Goal: Task Accomplishment & Management: Complete application form

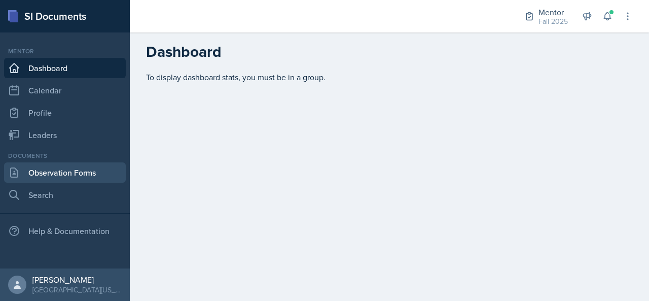
click at [72, 172] on link "Observation Forms" at bounding box center [65, 172] width 122 height 20
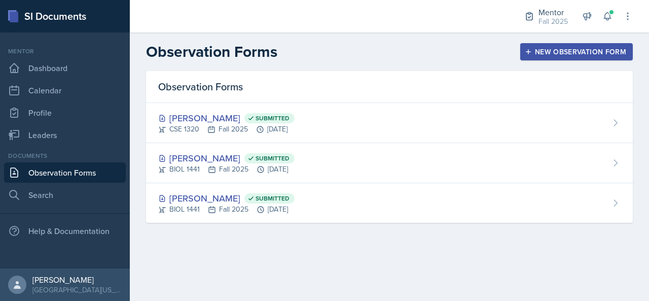
click at [600, 51] on div "New Observation Form" at bounding box center [576, 52] width 99 height 8
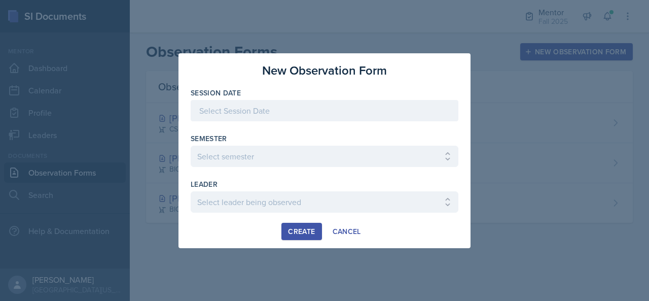
click at [299, 114] on div at bounding box center [325, 110] width 268 height 21
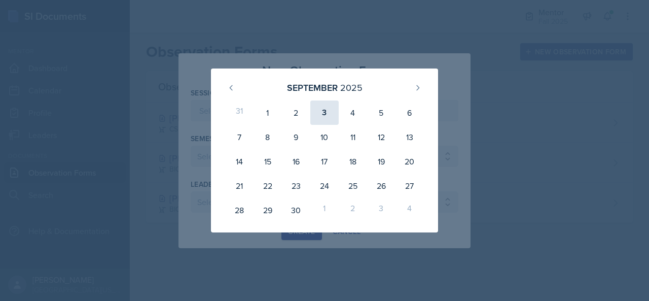
click at [328, 109] on div "3" at bounding box center [324, 112] width 28 height 24
type input "[DATE]"
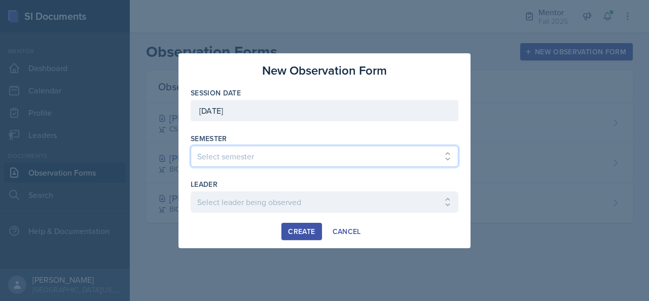
click at [266, 155] on select "Select semester All Fall 2024 Spring 2025 Fall 2025 Spring 2024 Fall 2023" at bounding box center [325, 156] width 268 height 21
click at [262, 160] on select "Select semester All Fall 2024 Spring 2025 Fall 2025 Spring 2024 Fall 2023" at bounding box center [325, 156] width 268 height 21
click at [287, 152] on select "Select semester All Fall 2024 Spring 2025 Fall 2025 Spring 2024 Fall 2023" at bounding box center [325, 156] width 268 height 21
select select "a8c40de0-d7eb-4f82-90ee-ac0c6ce45f71"
click at [191, 146] on select "Select semester All Fall 2024 Spring 2025 Fall 2025 Spring 2024 Fall 2023" at bounding box center [325, 156] width 268 height 21
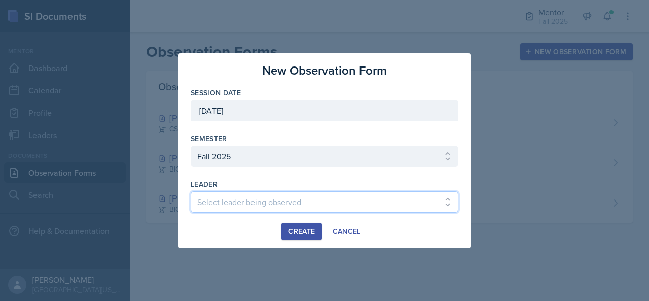
click at [248, 199] on select "Select leader being observed [PERSON_NAME] / NURS 3366 - PATHOPHYSIOLOGIC PROCE…" at bounding box center [325, 201] width 268 height 21
select select "4e976022-e221-4fb8-960c-5c5046338141"
click at [191, 191] on select "Select leader being observed [PERSON_NAME] / NURS 3366 - PATHOPHYSIOLOGIC PROCE…" at bounding box center [325, 201] width 268 height 21
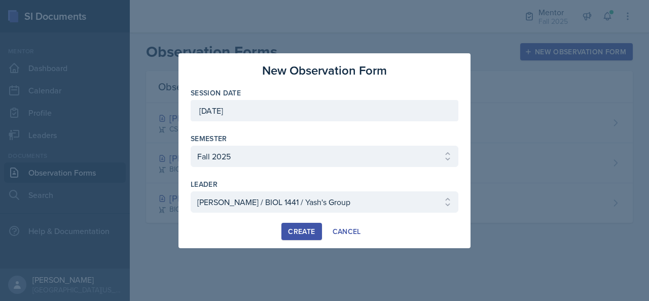
click at [305, 227] on div "Create" at bounding box center [301, 231] width 27 height 8
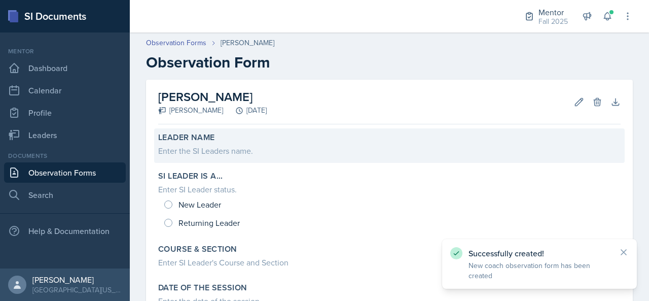
click at [279, 147] on div "Enter the SI Leaders name." at bounding box center [389, 151] width 463 height 12
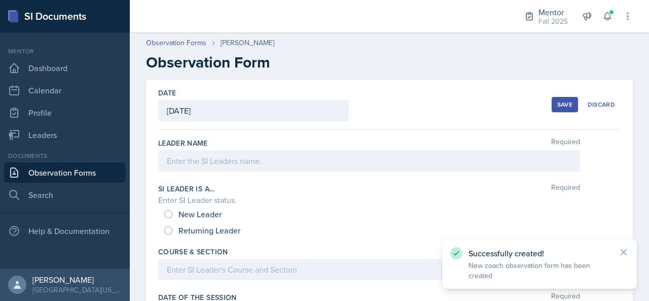
click at [258, 158] on div at bounding box center [369, 160] width 422 height 21
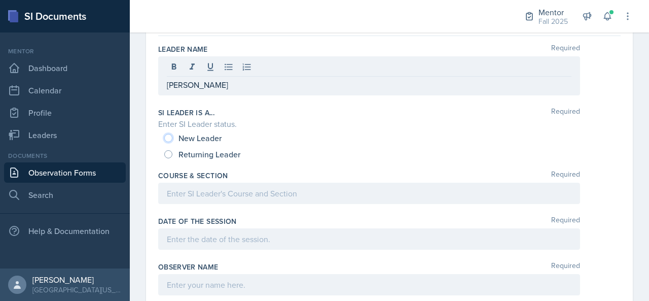
scroll to position [94, 0]
click at [186, 136] on span "New Leader" at bounding box center [200, 137] width 43 height 10
click at [172, 136] on input "New Leader" at bounding box center [168, 137] width 8 height 8
radio input "true"
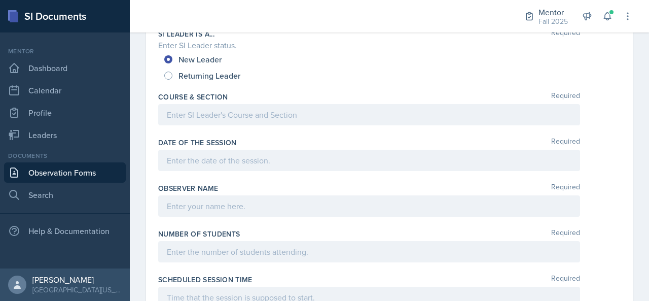
click at [202, 119] on p at bounding box center [369, 115] width 405 height 12
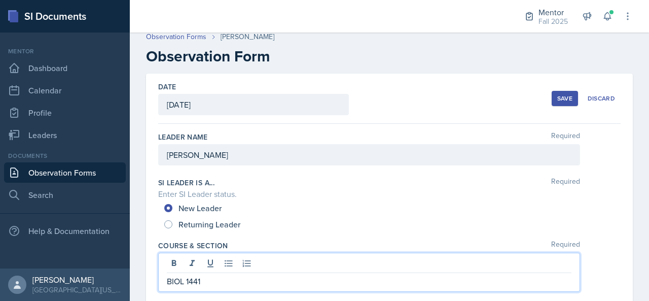
scroll to position [0, 0]
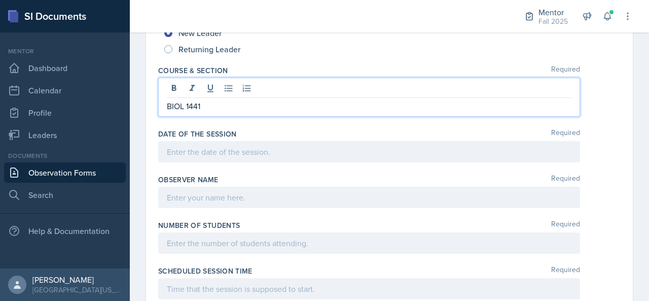
click at [197, 157] on div at bounding box center [369, 151] width 422 height 21
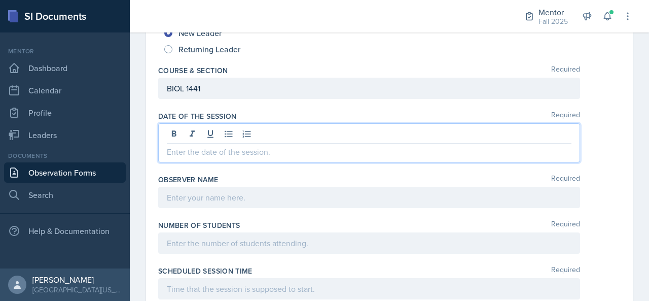
scroll to position [199, 0]
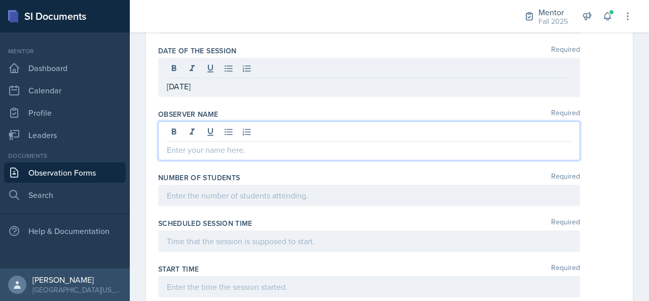
click at [196, 144] on p at bounding box center [369, 150] width 405 height 12
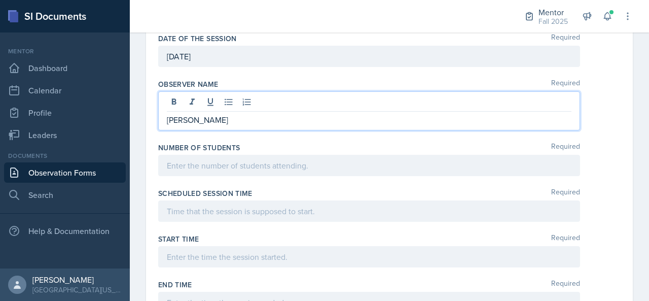
click at [178, 161] on p at bounding box center [369, 165] width 405 height 12
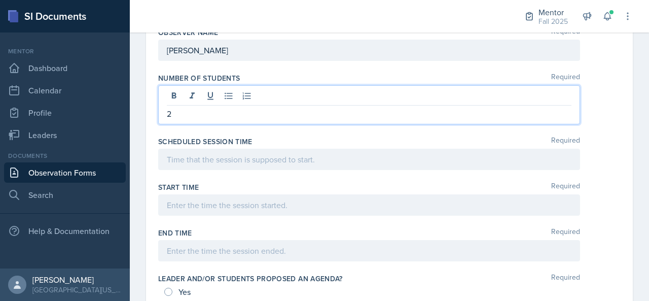
click at [178, 161] on p at bounding box center [369, 159] width 405 height 12
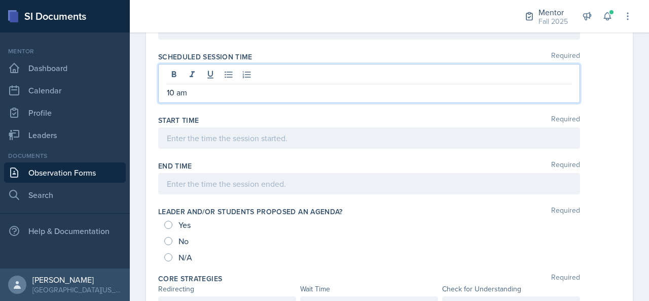
click at [183, 141] on div at bounding box center [369, 137] width 422 height 21
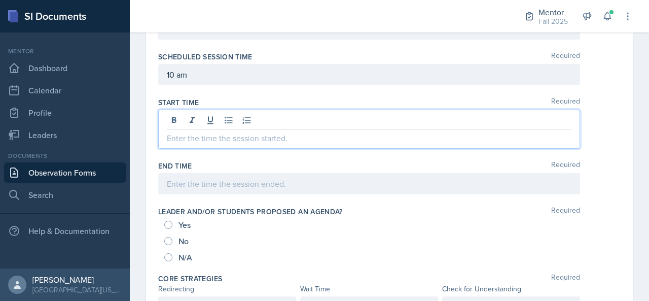
scroll to position [395, 0]
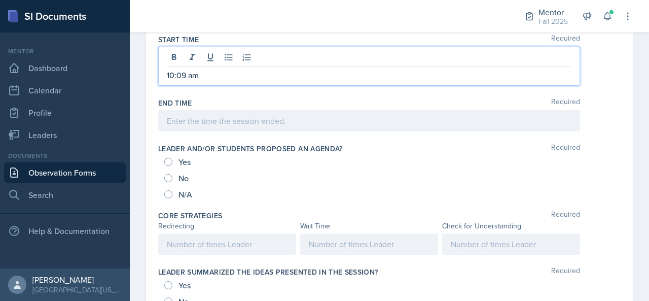
click at [191, 122] on p at bounding box center [369, 121] width 405 height 12
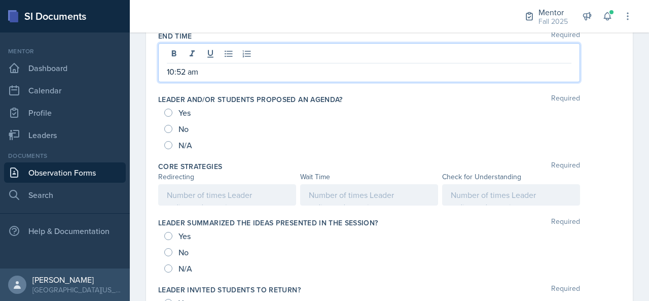
scroll to position [490, 0]
click at [185, 110] on span "Yes" at bounding box center [185, 112] width 12 height 10
click at [172, 110] on input "Yes" at bounding box center [168, 112] width 8 height 8
radio input "true"
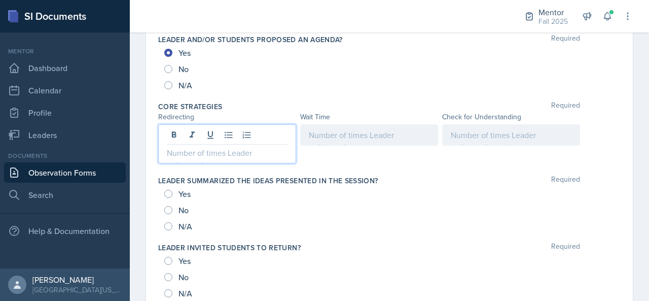
click at [201, 147] on p at bounding box center [227, 153] width 121 height 12
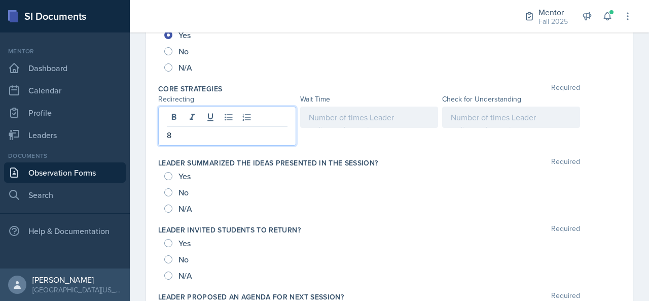
click at [319, 116] on div at bounding box center [369, 117] width 138 height 21
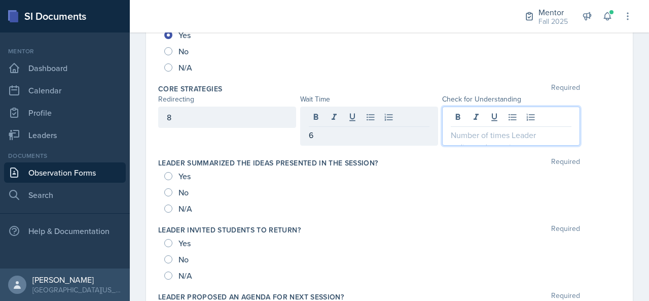
click at [464, 108] on div at bounding box center [511, 126] width 138 height 39
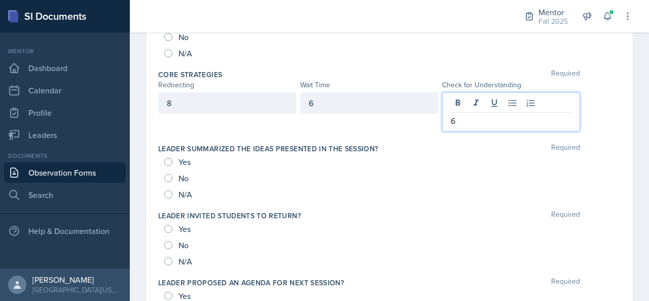
scroll to position [635, 0]
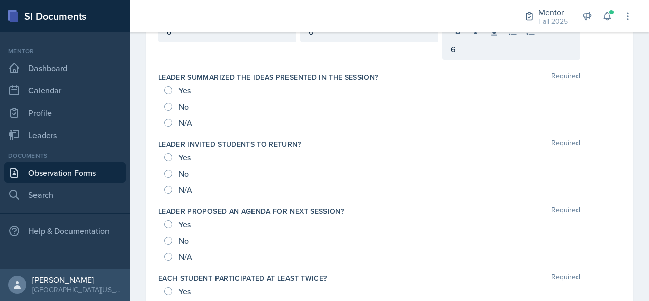
click at [169, 82] on div "Yes" at bounding box center [178, 90] width 28 height 16
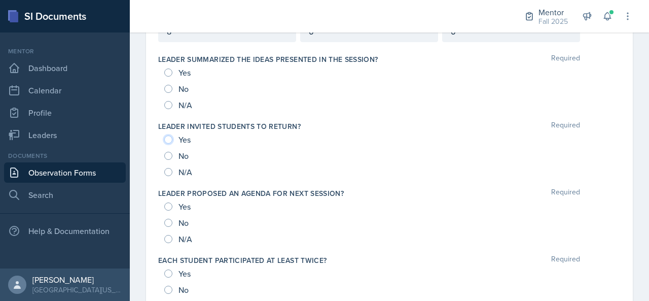
click at [167, 136] on input "Yes" at bounding box center [168, 139] width 8 height 8
radio input "true"
click at [167, 68] on input "Yes" at bounding box center [168, 72] width 8 height 8
radio input "true"
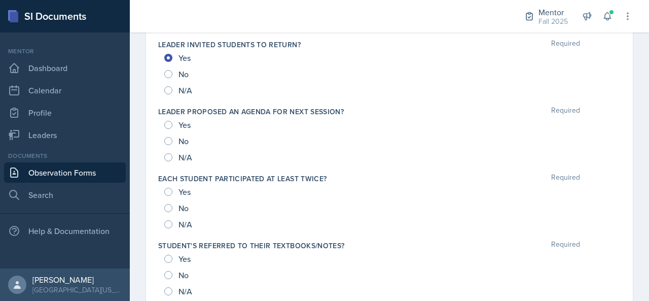
scroll to position [723, 0]
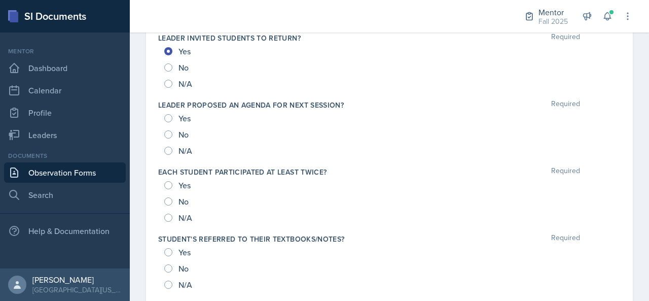
click at [172, 116] on div "Yes" at bounding box center [178, 118] width 28 height 16
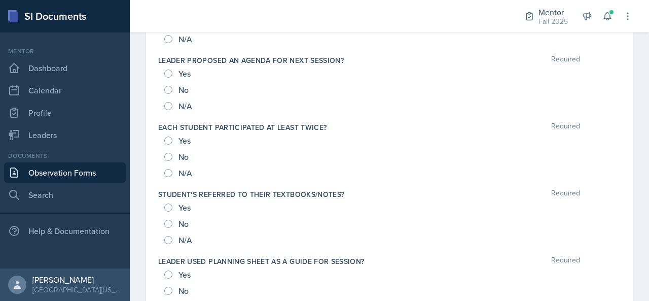
scroll to position [769, 0]
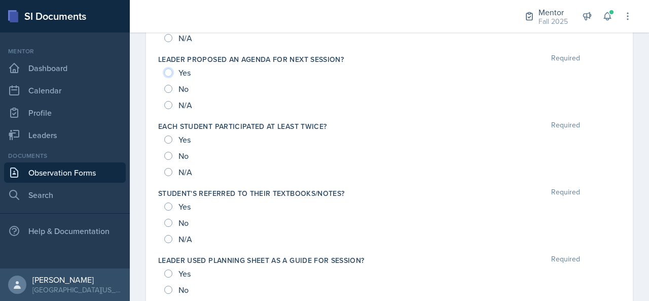
click at [169, 71] on input "Yes" at bounding box center [168, 72] width 8 height 8
radio input "true"
click at [168, 135] on input "Yes" at bounding box center [168, 139] width 8 height 8
radio input "true"
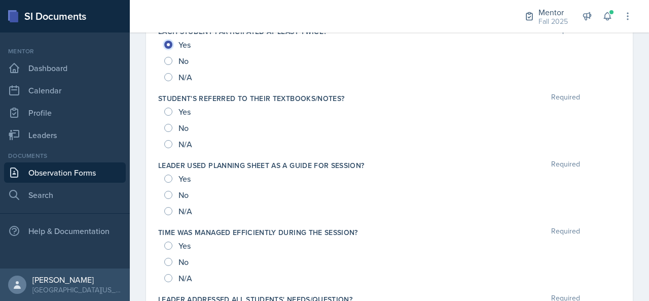
scroll to position [864, 0]
click at [168, 110] on input "Yes" at bounding box center [168, 111] width 8 height 8
radio input "true"
click at [170, 178] on input "Yes" at bounding box center [168, 178] width 8 height 8
radio input "true"
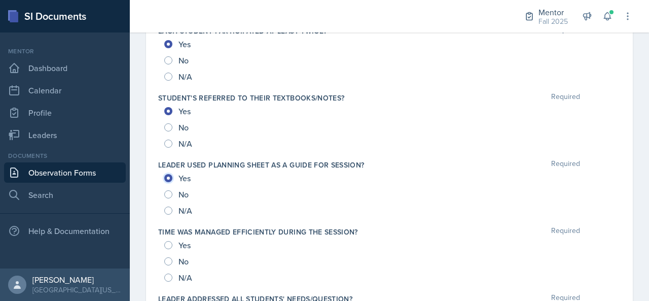
scroll to position [948, 0]
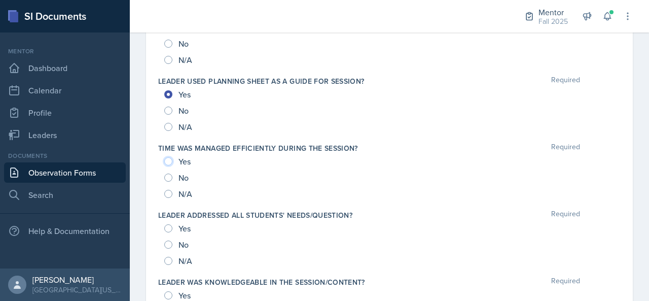
click at [169, 157] on input "Yes" at bounding box center [168, 161] width 8 height 8
radio input "true"
click at [167, 228] on input "Yes" at bounding box center [168, 228] width 8 height 8
radio input "true"
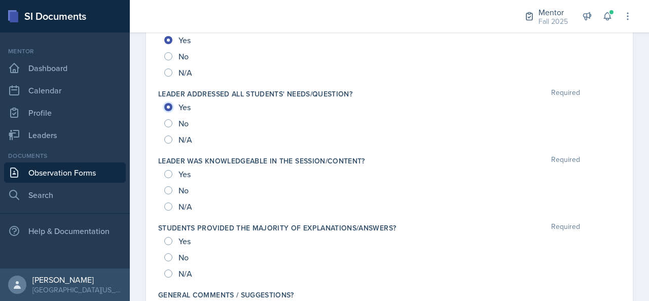
scroll to position [1075, 0]
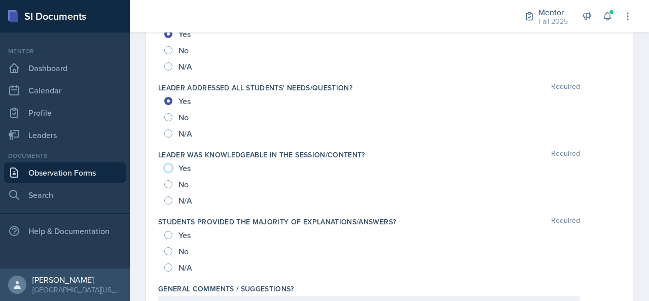
click at [170, 167] on input "Yes" at bounding box center [168, 168] width 8 height 8
radio input "true"
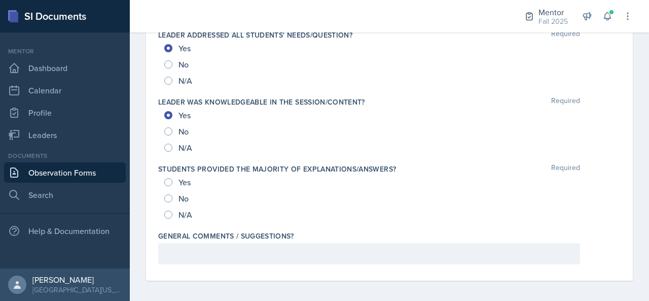
click at [164, 183] on div "Yes" at bounding box center [178, 182] width 28 height 16
click at [168, 180] on input "Yes" at bounding box center [168, 182] width 8 height 8
radio input "true"
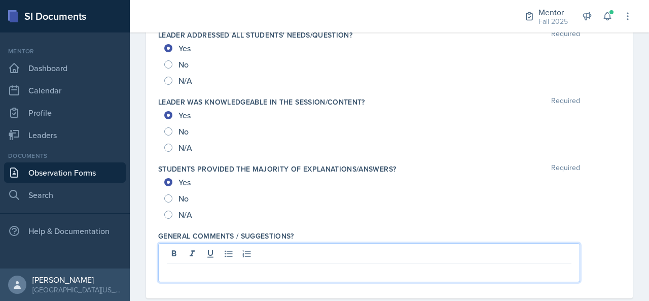
click at [214, 265] on p at bounding box center [369, 271] width 405 height 12
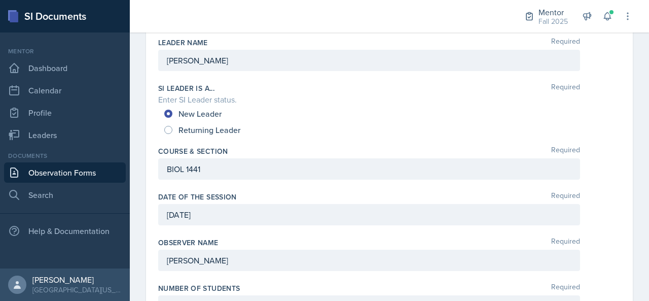
scroll to position [0, 0]
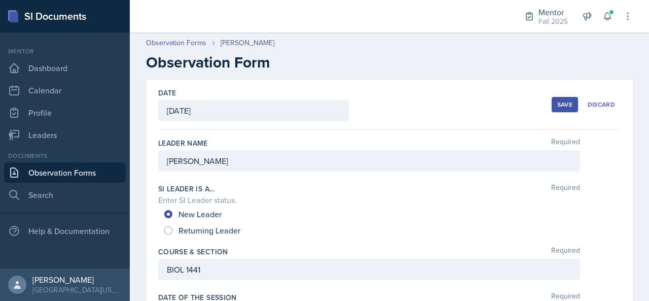
click at [552, 108] on button "Save" at bounding box center [565, 104] width 26 height 15
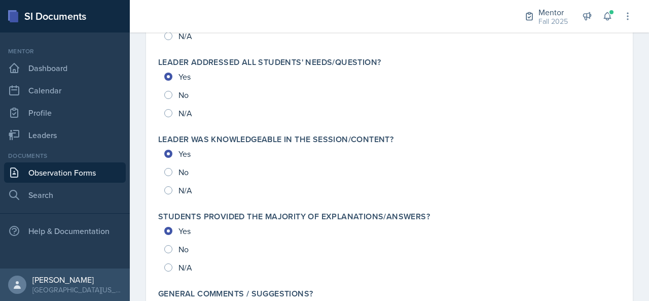
scroll to position [1172, 0]
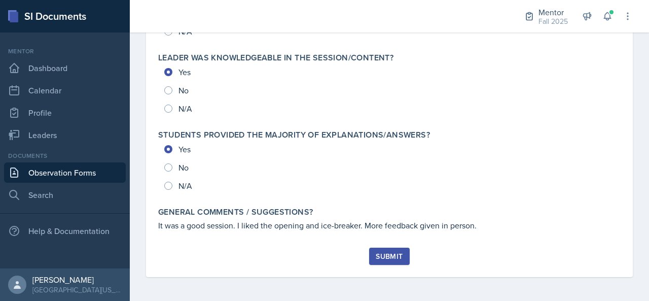
click at [396, 252] on div "Submit" at bounding box center [389, 256] width 27 height 8
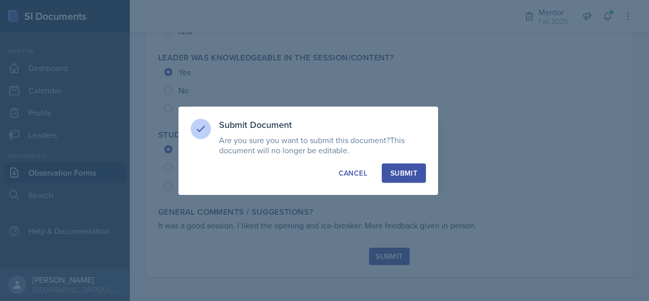
click at [411, 178] on div "Submit" at bounding box center [404, 173] width 27 height 10
radio input "true"
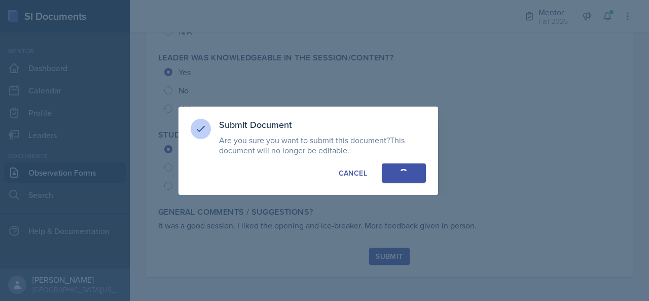
radio input "true"
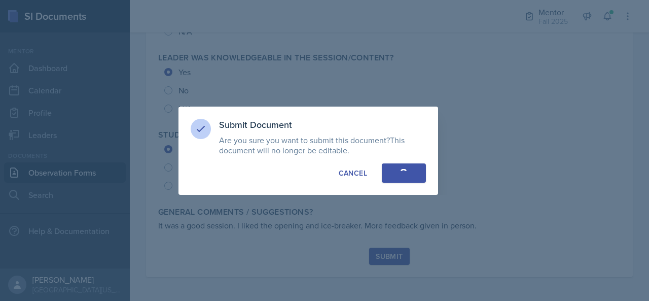
radio input "true"
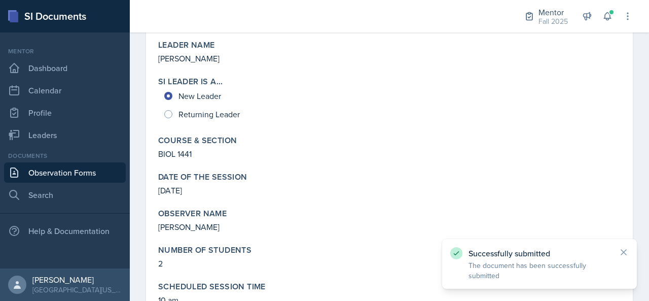
scroll to position [0, 0]
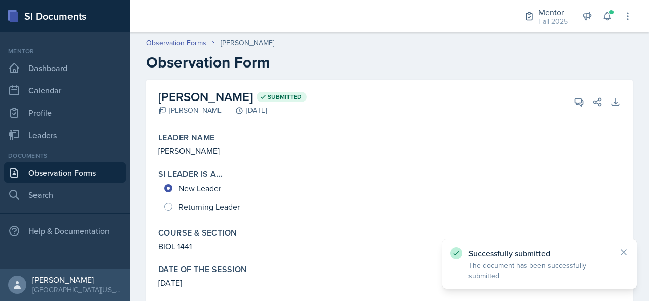
click at [82, 172] on link "Observation Forms" at bounding box center [65, 172] width 122 height 20
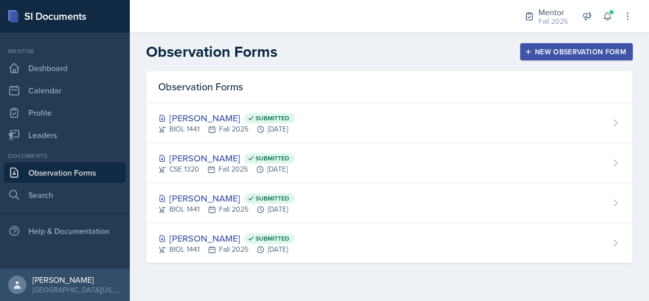
click at [555, 51] on div "New Observation Form" at bounding box center [576, 52] width 99 height 8
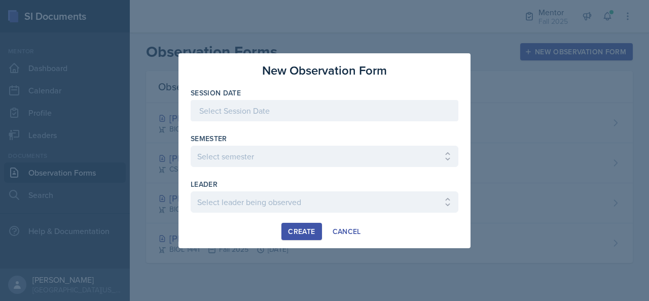
click at [322, 122] on div at bounding box center [325, 126] width 268 height 10
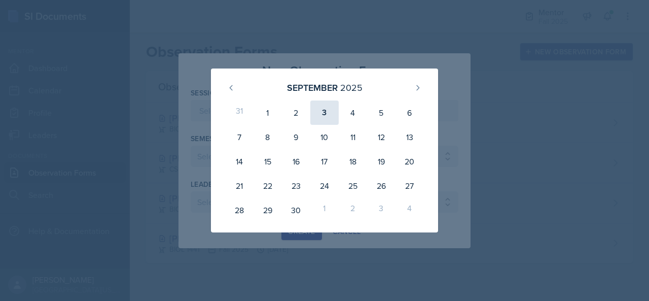
click at [333, 115] on div "3" at bounding box center [324, 112] width 28 height 24
type input "[DATE]"
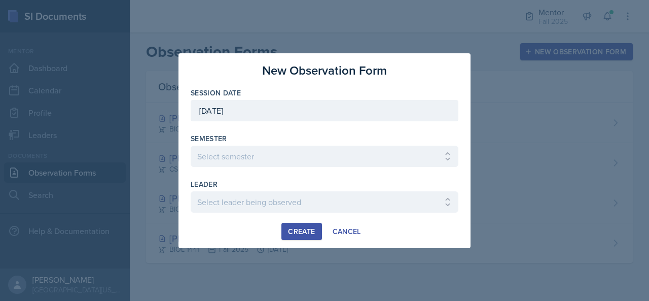
click at [297, 139] on div "Semester" at bounding box center [325, 138] width 268 height 10
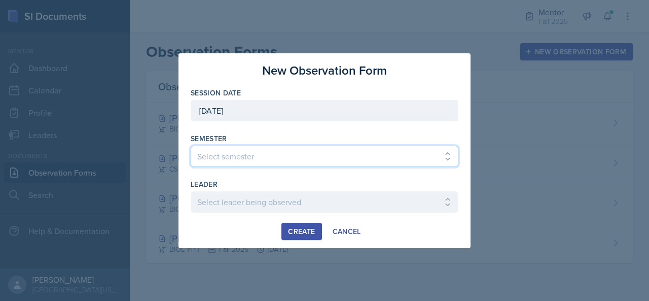
click at [283, 155] on select "Select semester All Fall 2024 Spring 2025 Fall 2025 Spring 2024 Fall 2023" at bounding box center [325, 156] width 268 height 21
select select "a8c40de0-d7eb-4f82-90ee-ac0c6ce45f71"
click at [191, 146] on select "Select semester All Fall 2024 Spring 2025 Fall 2025 Spring 2024 Fall 2023" at bounding box center [325, 156] width 268 height 21
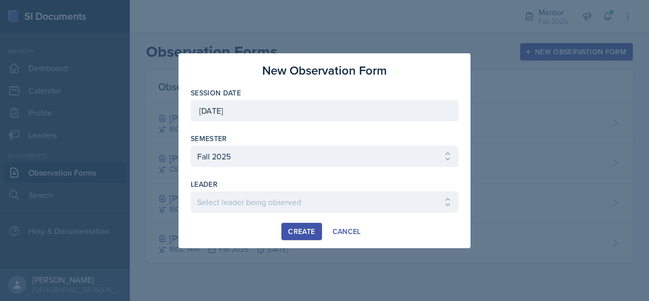
click at [245, 216] on div at bounding box center [325, 218] width 268 height 10
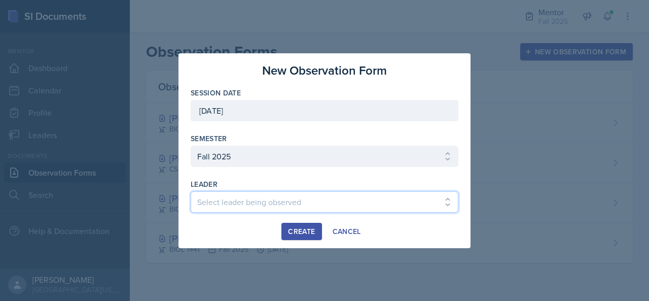
click at [257, 206] on select "Select leader being observed [PERSON_NAME] / NURS 3366 - PATHOPHYSIOLOGIC PROCE…" at bounding box center [325, 201] width 268 height 21
select select "8e303a2d-8241-422c-95b3-a41904016232"
click at [191, 191] on select "Select leader being observed [PERSON_NAME] / NURS 3366 - PATHOPHYSIOLOGIC PROCE…" at bounding box center [325, 201] width 268 height 21
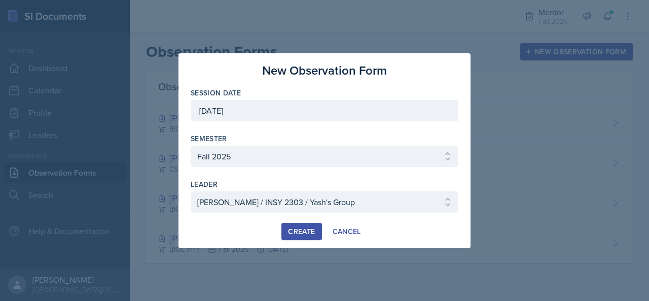
click at [300, 237] on button "Create" at bounding box center [301, 231] width 40 height 17
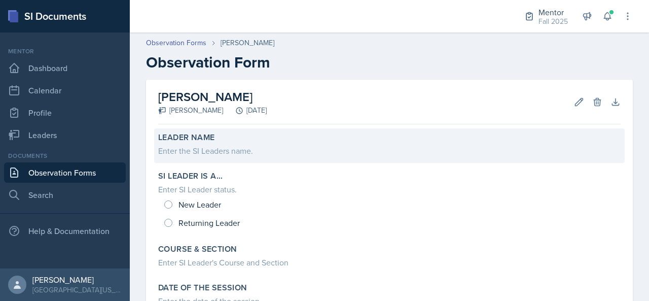
click at [262, 142] on div "Leader Name" at bounding box center [389, 137] width 463 height 10
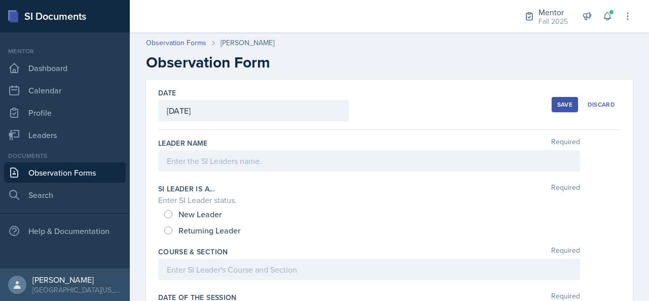
click at [240, 155] on div at bounding box center [369, 160] width 422 height 21
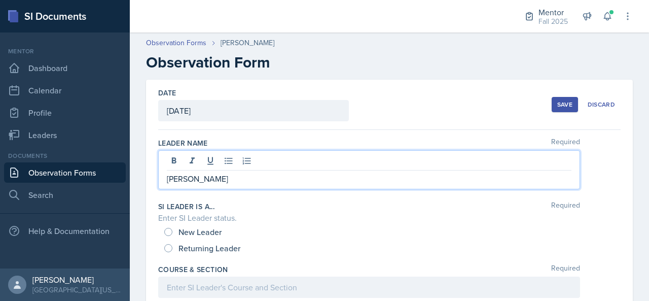
scroll to position [69, 0]
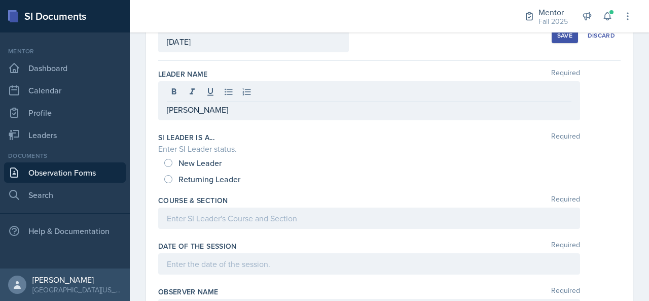
click at [210, 161] on span "New Leader" at bounding box center [200, 163] width 43 height 10
click at [172, 161] on input "New Leader" at bounding box center [168, 163] width 8 height 8
radio input "true"
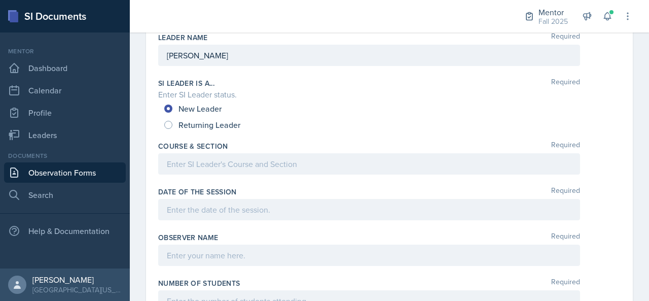
scroll to position [123, 0]
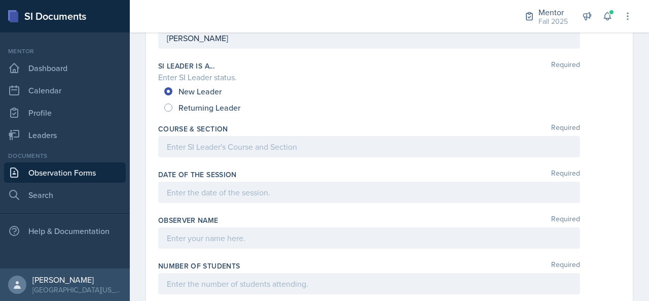
drag, startPoint x: 199, startPoint y: 167, endPoint x: 217, endPoint y: 165, distance: 18.3
click at [217, 153] on p at bounding box center [369, 146] width 405 height 12
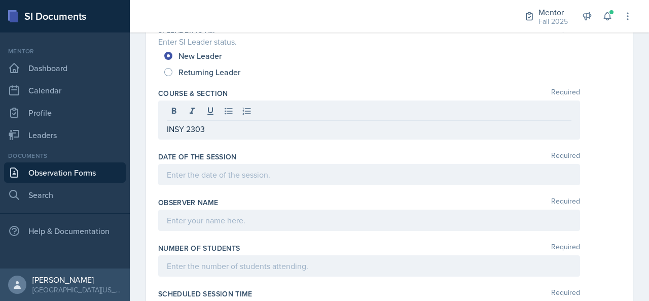
click at [217, 165] on div at bounding box center [369, 174] width 422 height 21
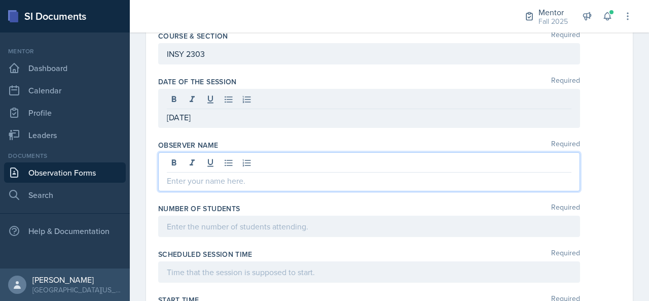
click at [205, 174] on p at bounding box center [369, 180] width 405 height 12
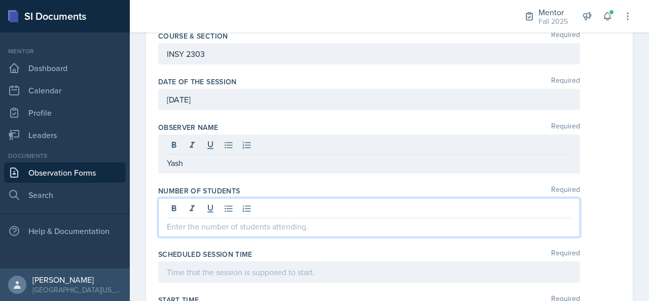
click at [205, 158] on p "Yash" at bounding box center [369, 163] width 405 height 12
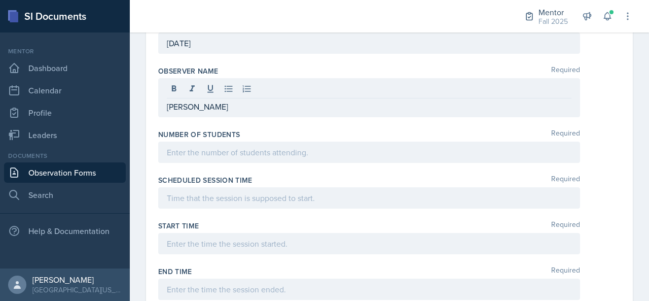
click at [205, 158] on div at bounding box center [369, 152] width 422 height 21
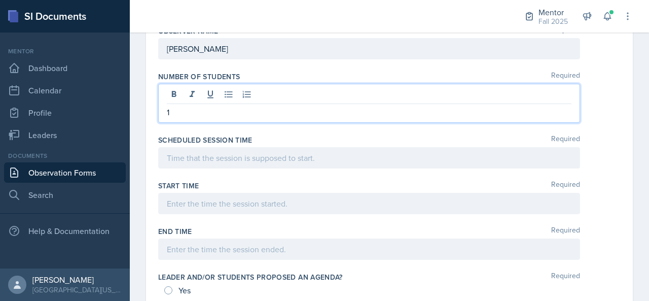
click at [211, 153] on p at bounding box center [369, 158] width 405 height 12
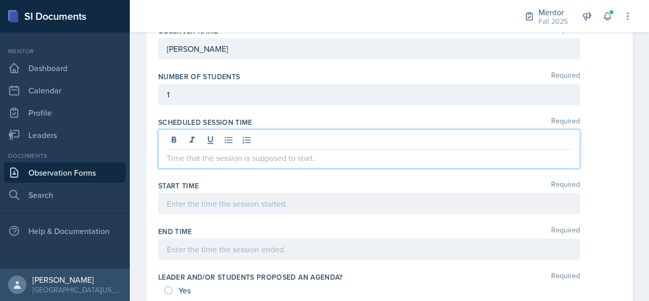
scroll to position [312, 0]
click at [198, 198] on div at bounding box center [369, 203] width 422 height 21
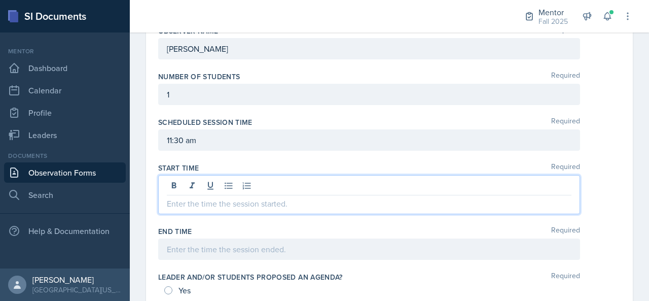
scroll to position [294, 0]
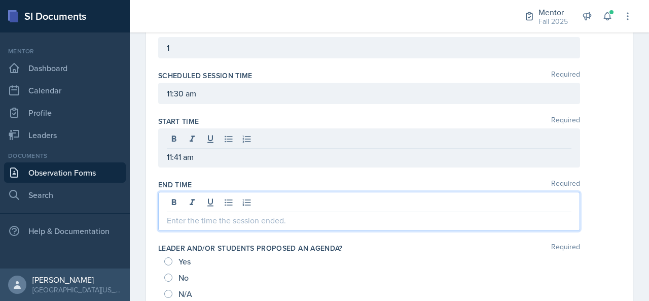
click at [185, 214] on p at bounding box center [369, 220] width 405 height 12
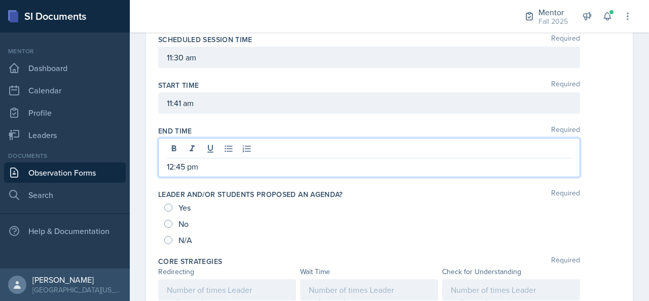
scroll to position [396, 0]
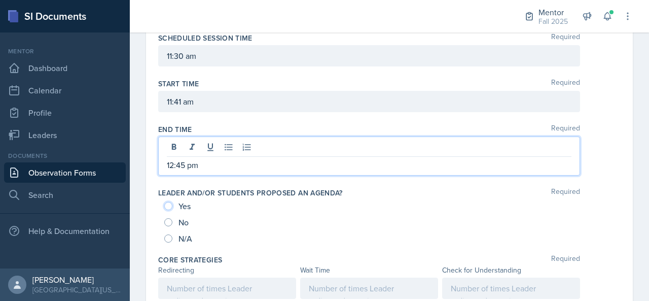
click at [165, 202] on input "Yes" at bounding box center [168, 206] width 8 height 8
radio input "true"
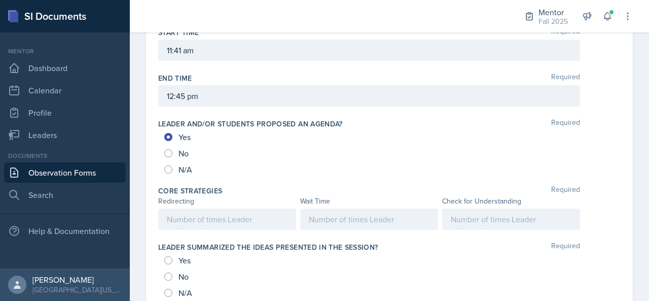
click at [182, 213] on p at bounding box center [227, 219] width 121 height 12
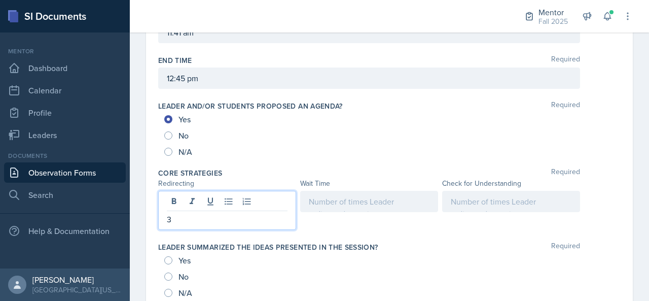
click at [337, 202] on div at bounding box center [369, 201] width 138 height 21
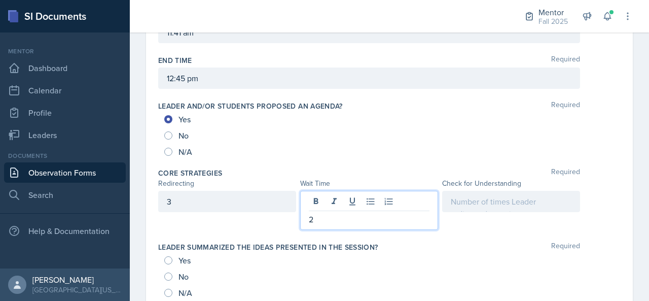
click at [501, 197] on div at bounding box center [511, 201] width 138 height 21
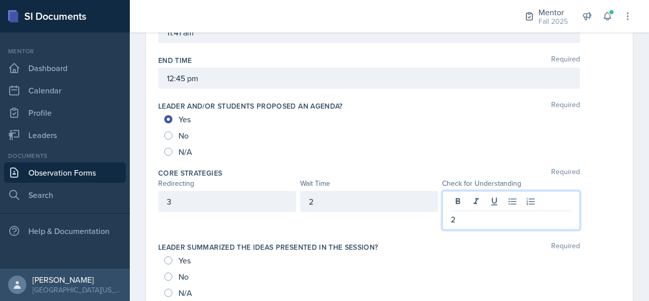
scroll to position [521, 0]
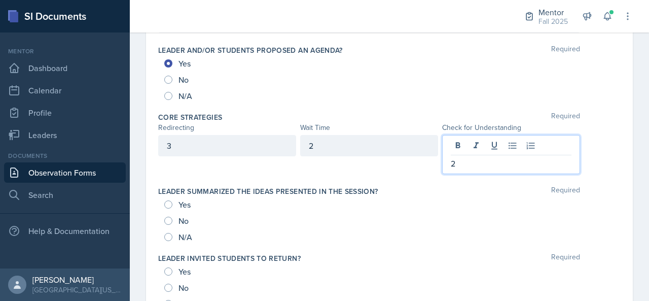
click at [186, 201] on span "Yes" at bounding box center [185, 204] width 12 height 10
click at [172, 201] on input "Yes" at bounding box center [168, 204] width 8 height 8
radio input "true"
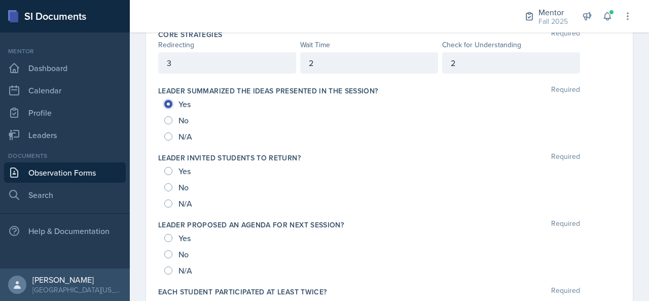
scroll to position [604, 0]
click at [181, 171] on span "Yes" at bounding box center [185, 170] width 12 height 10
click at [172, 171] on input "Yes" at bounding box center [168, 170] width 8 height 8
radio input "true"
click at [183, 234] on span "Yes" at bounding box center [185, 237] width 12 height 10
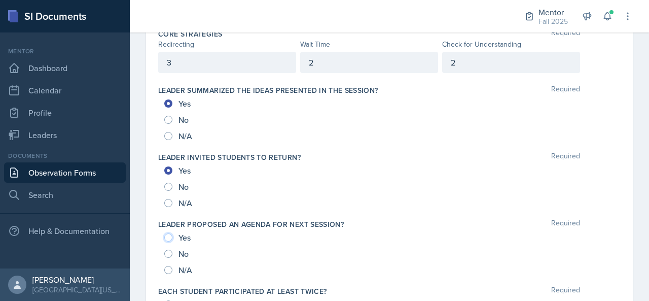
click at [172, 234] on input "Yes" at bounding box center [168, 237] width 8 height 8
radio input "true"
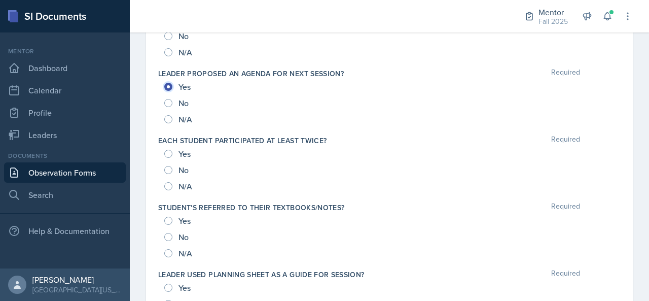
scroll to position [756, 0]
click at [175, 145] on div "Yes" at bounding box center [178, 153] width 28 height 16
click at [169, 149] on input "Yes" at bounding box center [168, 153] width 8 height 8
radio input "true"
click at [170, 217] on input "Yes" at bounding box center [168, 220] width 8 height 8
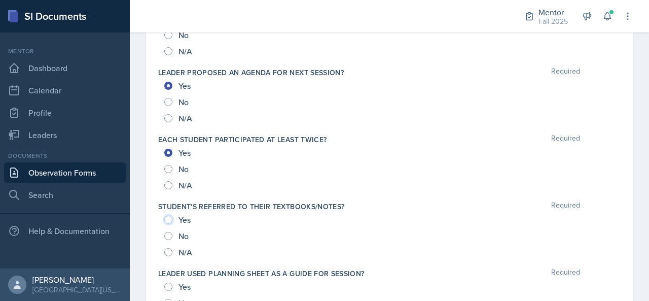
radio input "true"
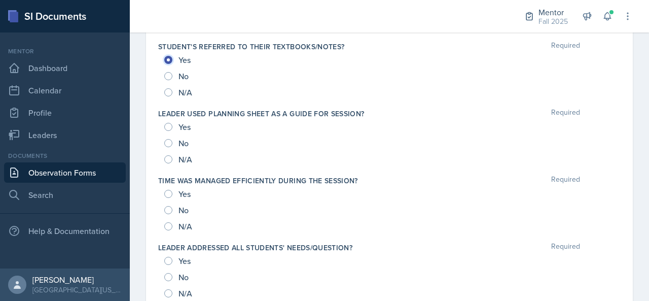
scroll to position [920, 0]
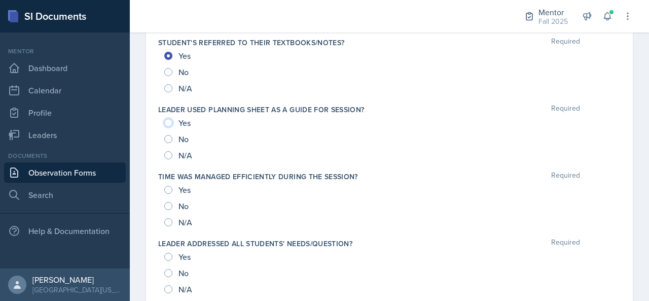
click at [166, 121] on input "Yes" at bounding box center [168, 123] width 8 height 8
radio input "true"
click at [171, 186] on input "Yes" at bounding box center [168, 190] width 8 height 8
radio input "true"
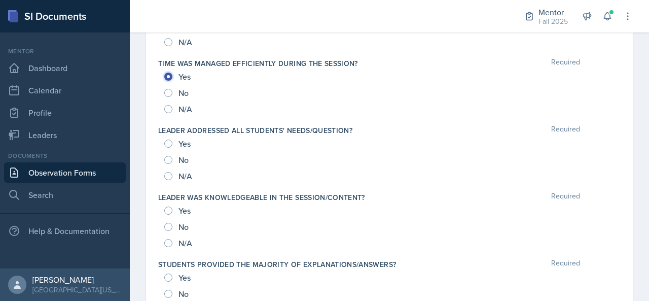
scroll to position [1035, 0]
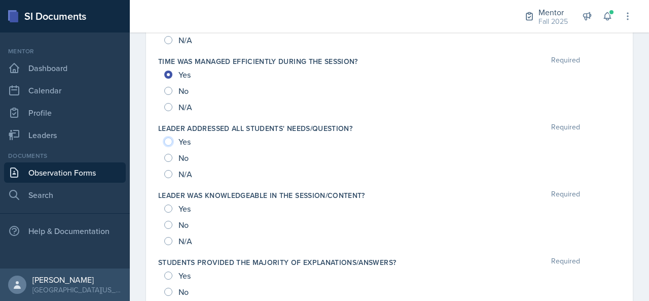
click at [170, 137] on input "Yes" at bounding box center [168, 141] width 8 height 8
radio input "true"
click at [164, 204] on input "Yes" at bounding box center [168, 208] width 8 height 8
radio input "true"
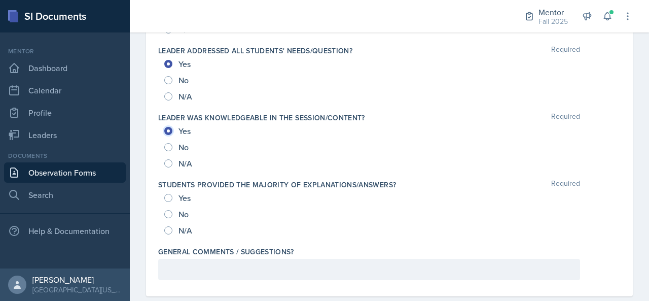
scroll to position [1128, 0]
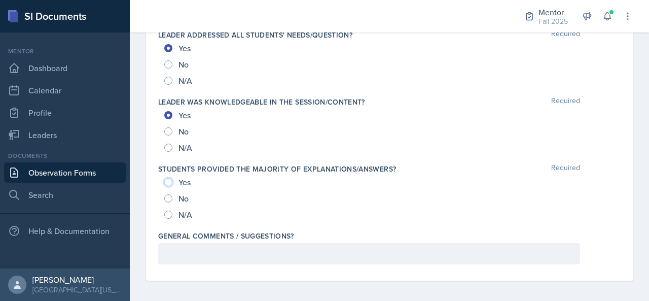
click at [165, 178] on input "Yes" at bounding box center [168, 182] width 8 height 8
radio input "true"
click at [183, 248] on p at bounding box center [369, 254] width 405 height 12
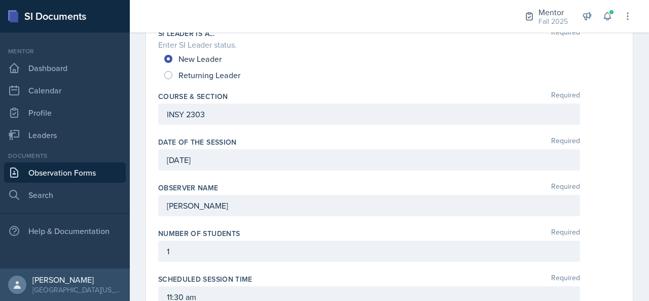
scroll to position [0, 0]
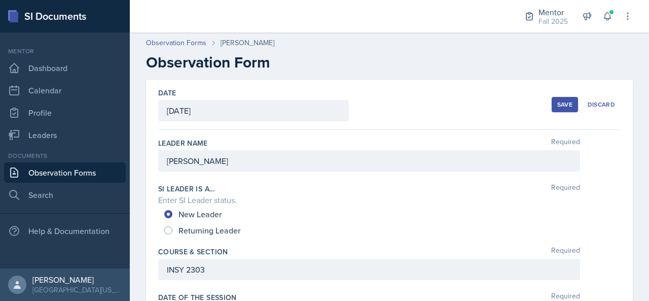
click at [560, 102] on div "Save" at bounding box center [564, 104] width 15 height 8
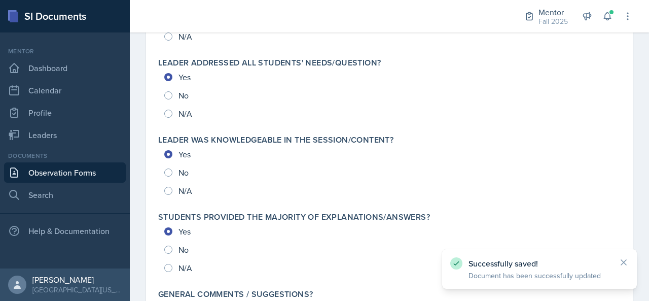
scroll to position [1172, 0]
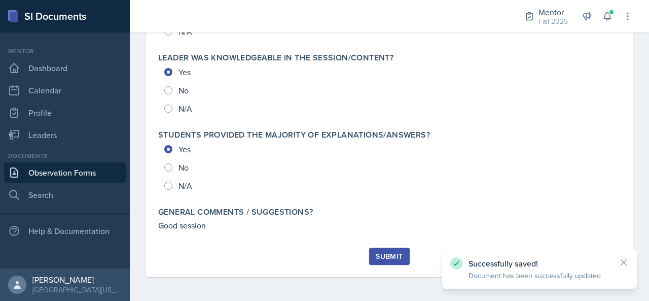
click at [393, 253] on div "Submit" at bounding box center [389, 256] width 27 height 8
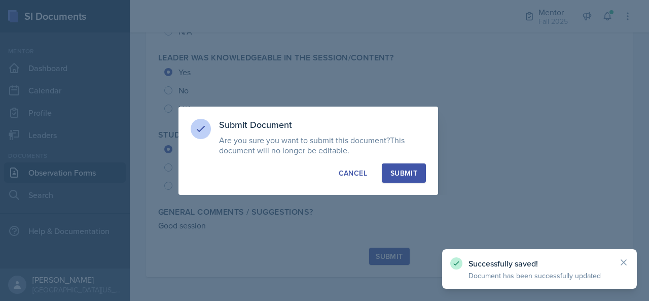
click at [410, 166] on button "Submit" at bounding box center [404, 172] width 44 height 19
radio input "true"
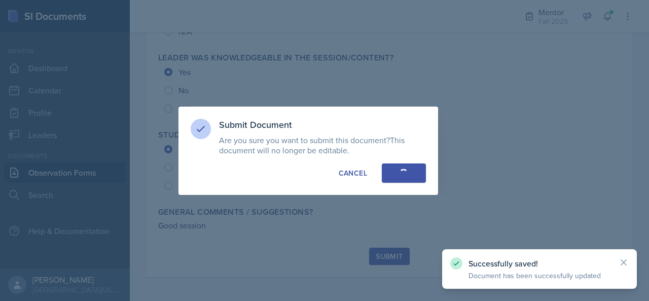
radio input "true"
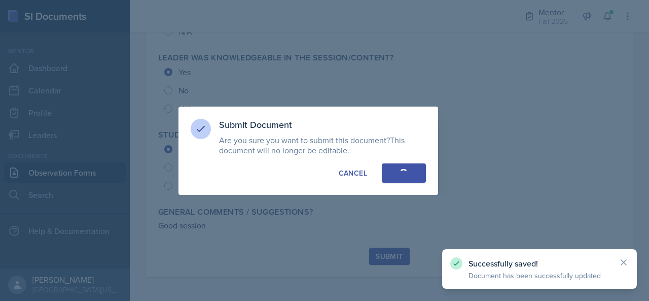
radio input "true"
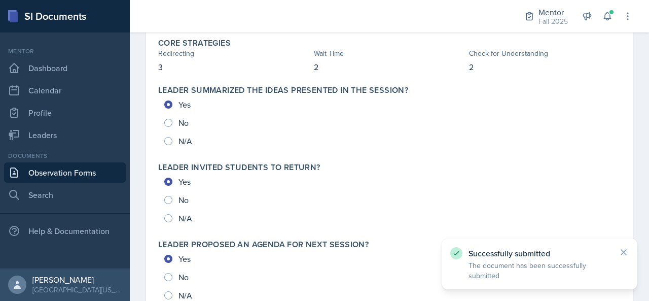
click at [87, 170] on link "Observation Forms" at bounding box center [65, 172] width 122 height 20
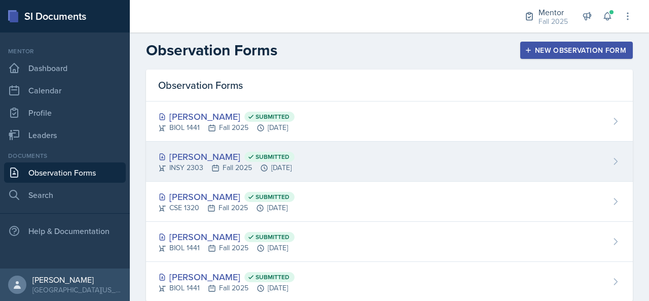
scroll to position [2, 0]
click at [295, 151] on div "[PERSON_NAME] Submitted" at bounding box center [226, 156] width 136 height 14
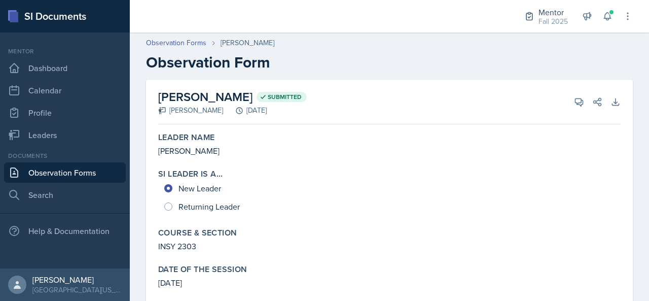
click at [100, 171] on link "Observation Forms" at bounding box center [65, 172] width 122 height 20
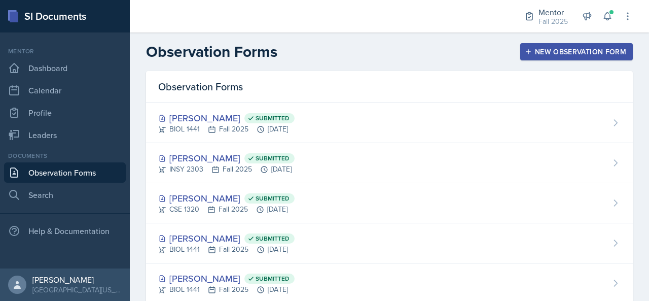
click at [52, 79] on div "Mentor Dashboard Calendar Profile Leaders" at bounding box center [65, 96] width 122 height 98
click at [47, 88] on link "Calendar" at bounding box center [65, 90] width 122 height 20
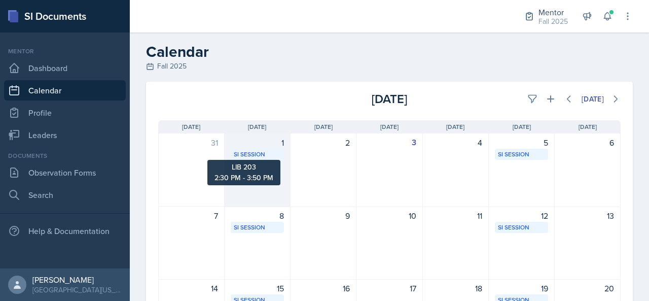
click at [257, 153] on div "SI Session" at bounding box center [257, 154] width 47 height 9
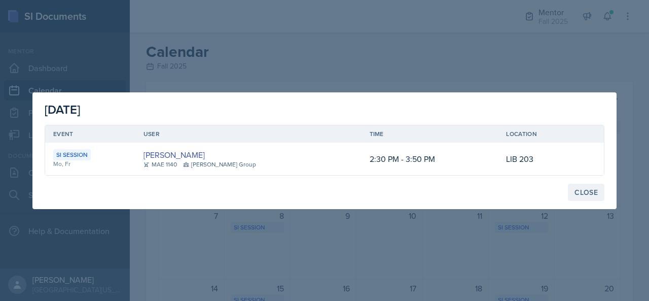
click at [590, 189] on div "Close" at bounding box center [586, 192] width 23 height 8
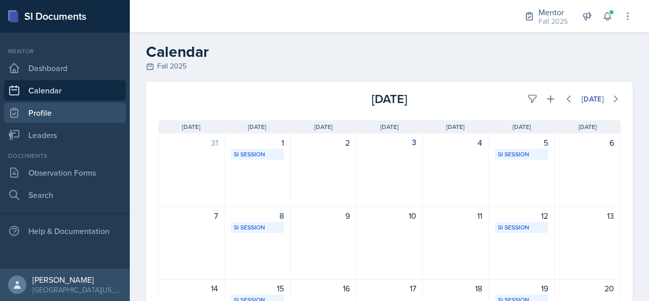
click at [30, 105] on link "Profile" at bounding box center [65, 112] width 122 height 20
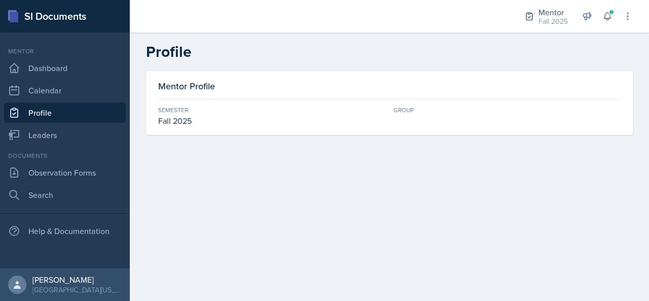
click at [51, 121] on link "Profile" at bounding box center [65, 112] width 122 height 20
click at [48, 133] on link "Leaders" at bounding box center [65, 135] width 122 height 20
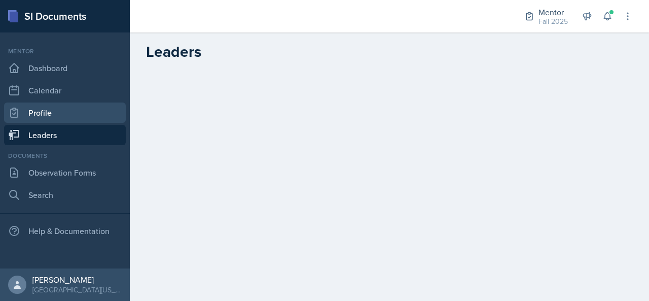
click at [71, 118] on link "Profile" at bounding box center [65, 112] width 122 height 20
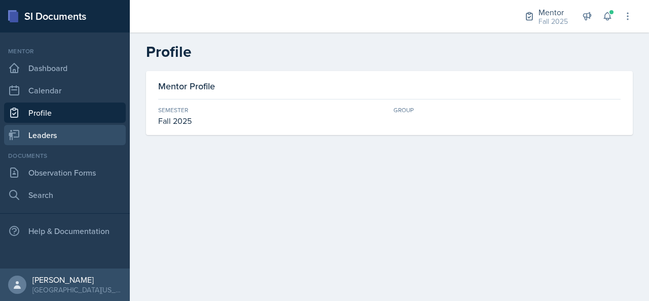
click at [63, 128] on link "Leaders" at bounding box center [65, 135] width 122 height 20
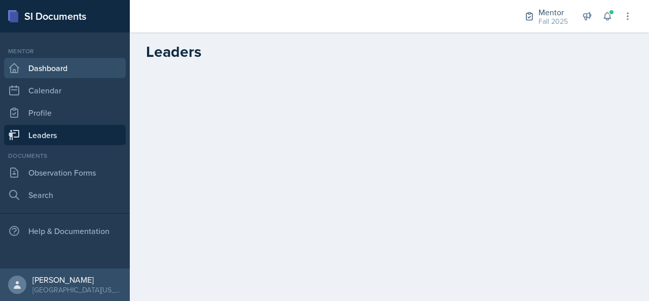
click at [80, 67] on link "Dashboard" at bounding box center [65, 68] width 122 height 20
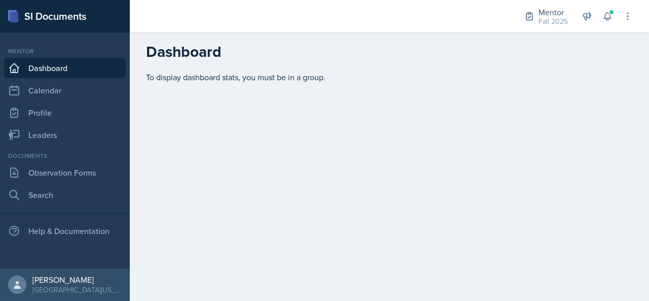
click at [66, 73] on link "Dashboard" at bounding box center [65, 68] width 122 height 20
click at [98, 89] on link "Calendar" at bounding box center [65, 90] width 122 height 20
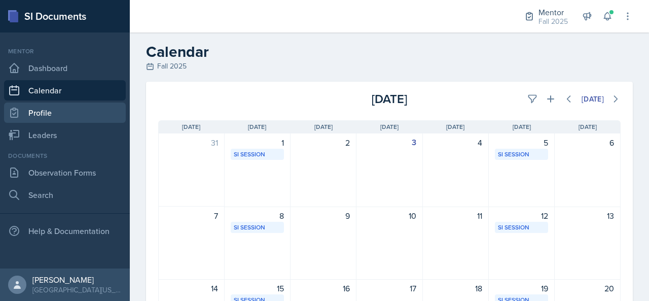
click at [73, 104] on link "Profile" at bounding box center [65, 112] width 122 height 20
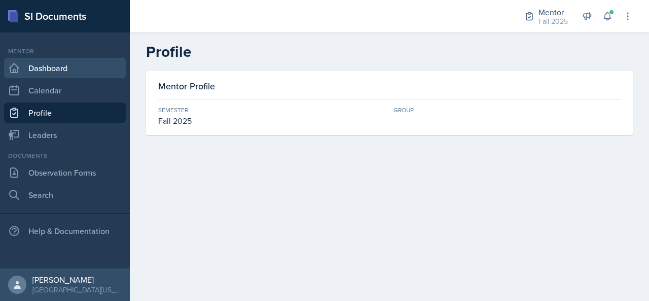
click at [78, 68] on link "Dashboard" at bounding box center [65, 68] width 122 height 20
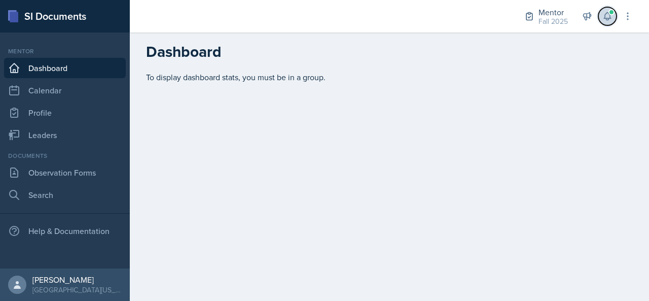
click at [610, 13] on span at bounding box center [612, 12] width 6 height 6
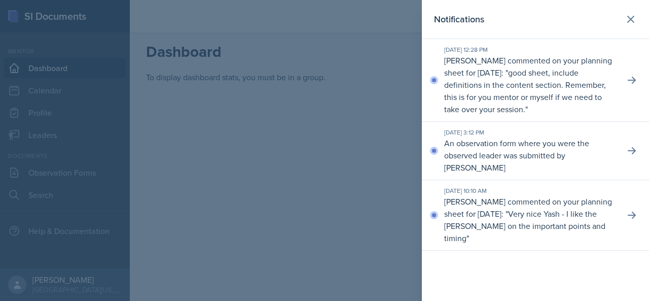
click at [630, 29] on header "Notifications" at bounding box center [535, 19] width 227 height 39
click at [626, 19] on icon at bounding box center [631, 19] width 12 height 12
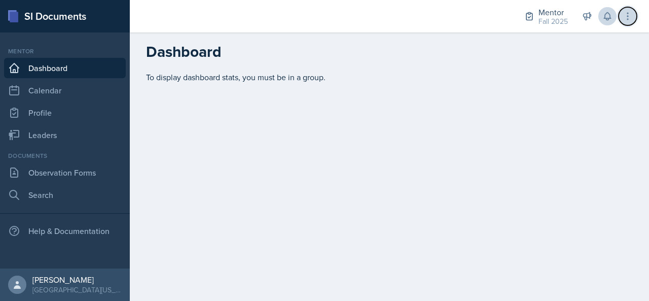
click at [627, 25] on button at bounding box center [628, 16] width 18 height 18
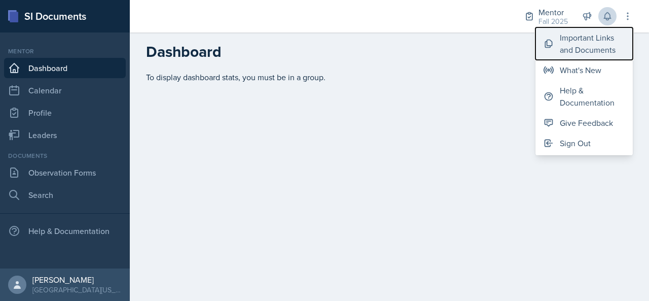
click at [583, 49] on div "Important Links and Documents" at bounding box center [592, 43] width 65 height 24
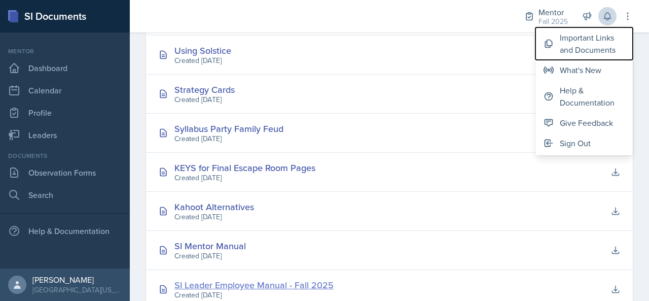
scroll to position [308, 0]
